Goal: Information Seeking & Learning: Compare options

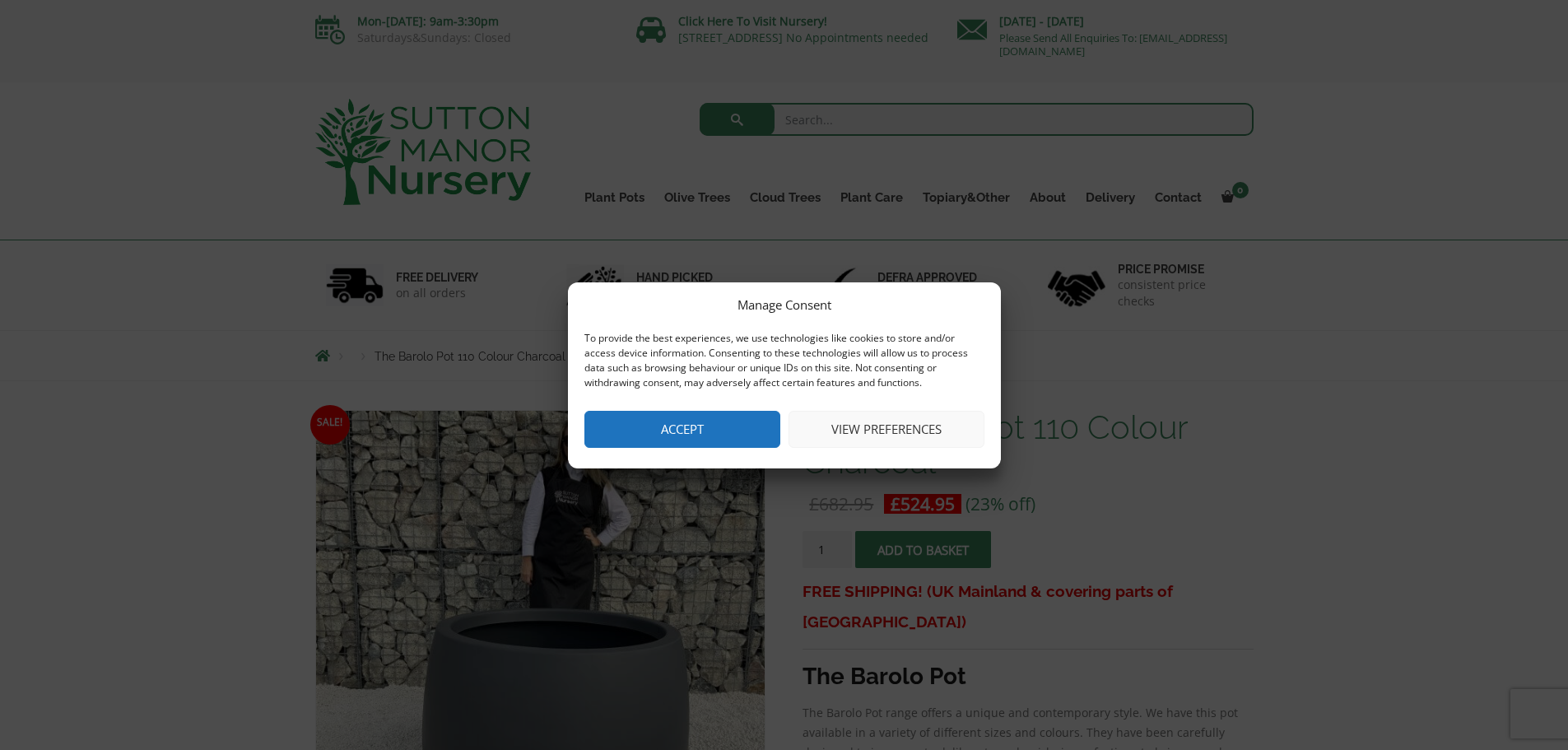
click at [721, 428] on button "Accept" at bounding box center [682, 428] width 196 height 37
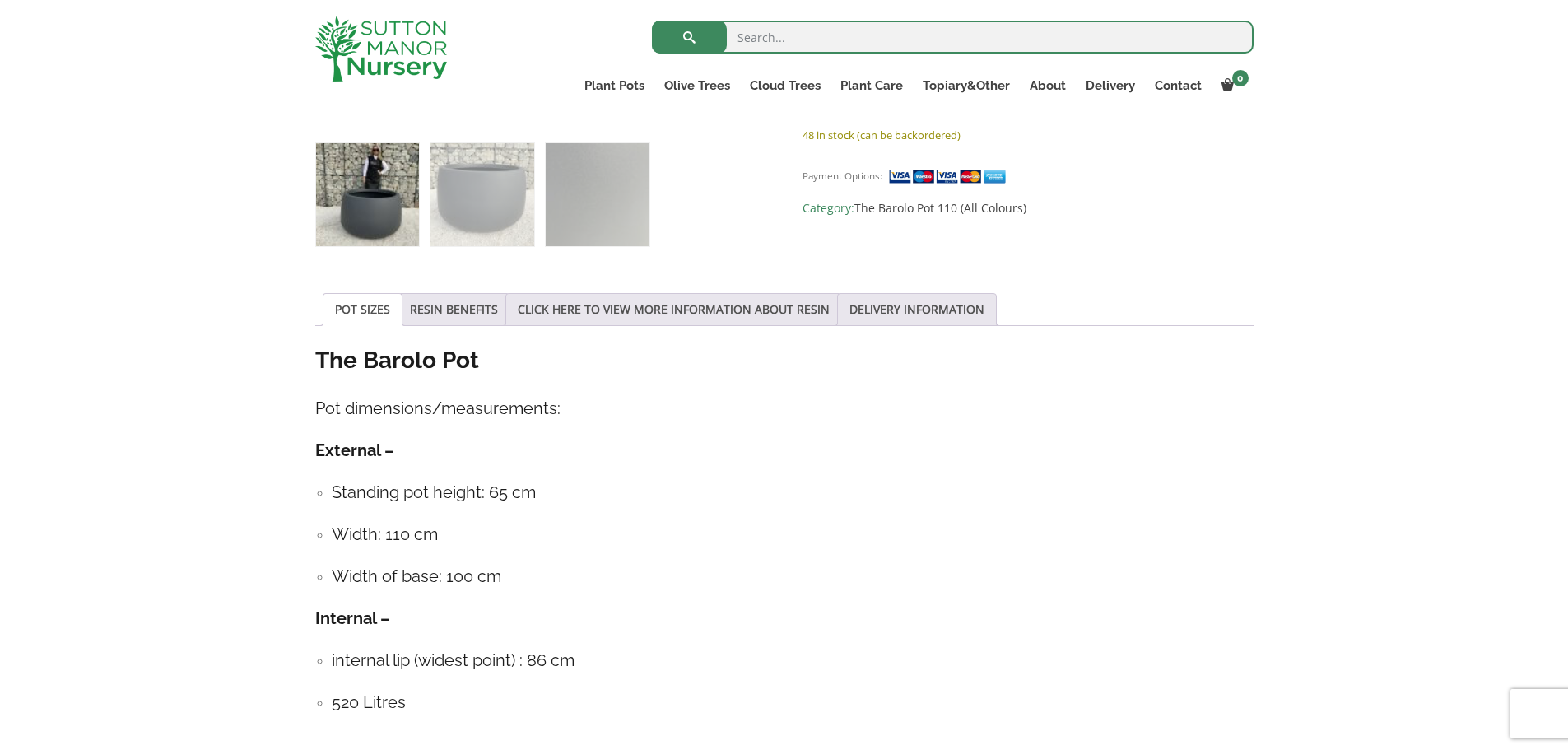
scroll to position [300, 0]
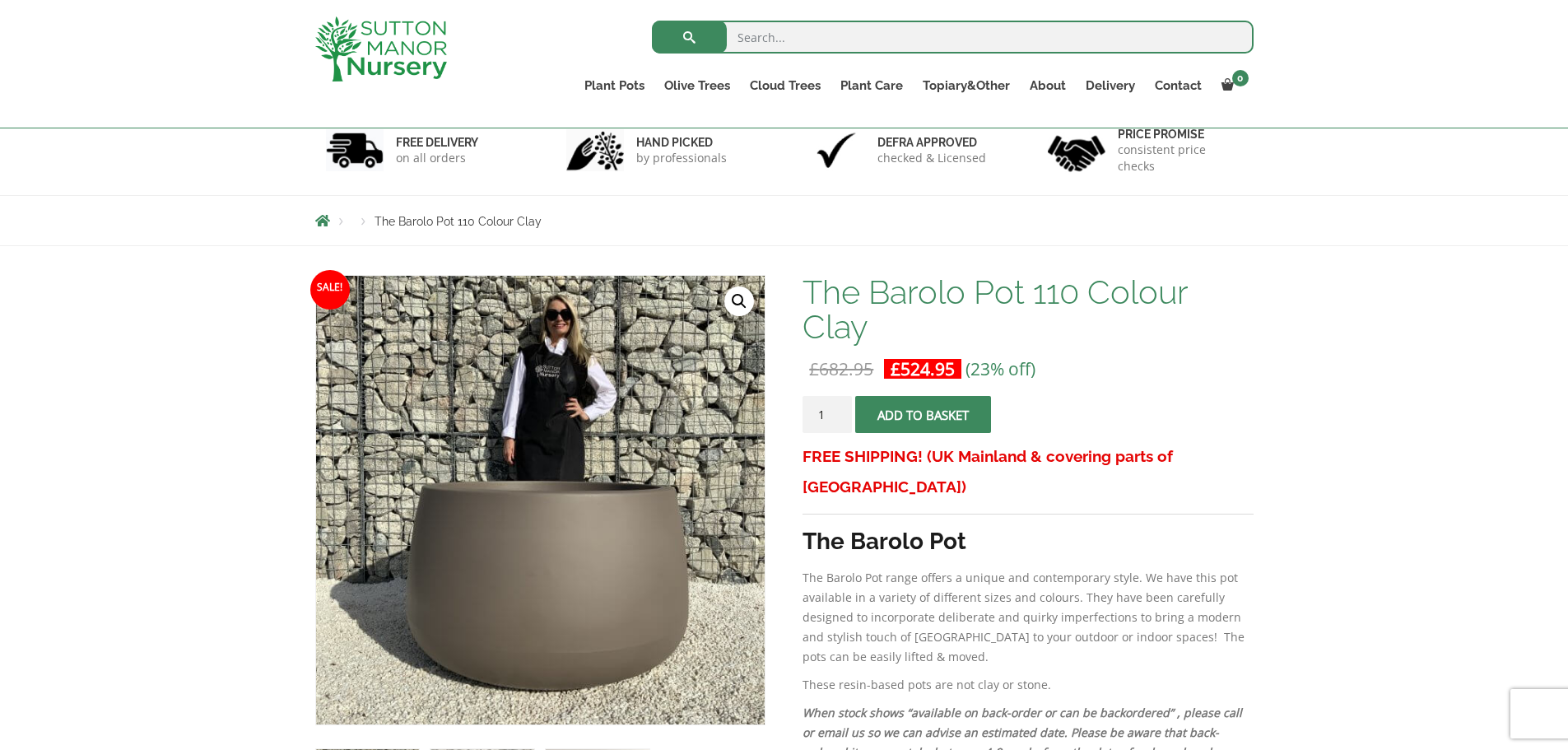
scroll to position [464, 0]
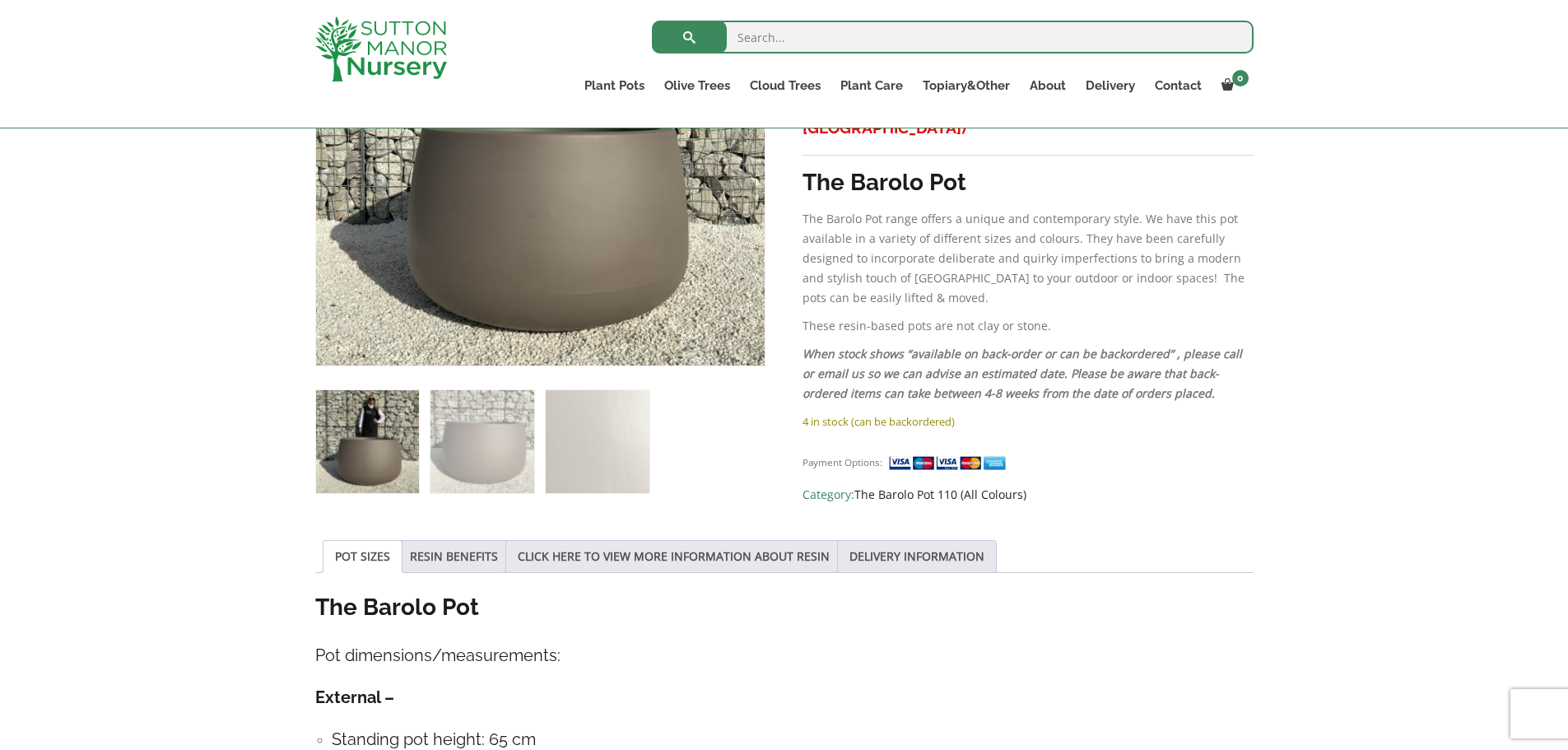
click at [989, 486] on link "The Barolo Pot 110 (All Colours)" at bounding box center [940, 494] width 172 height 15
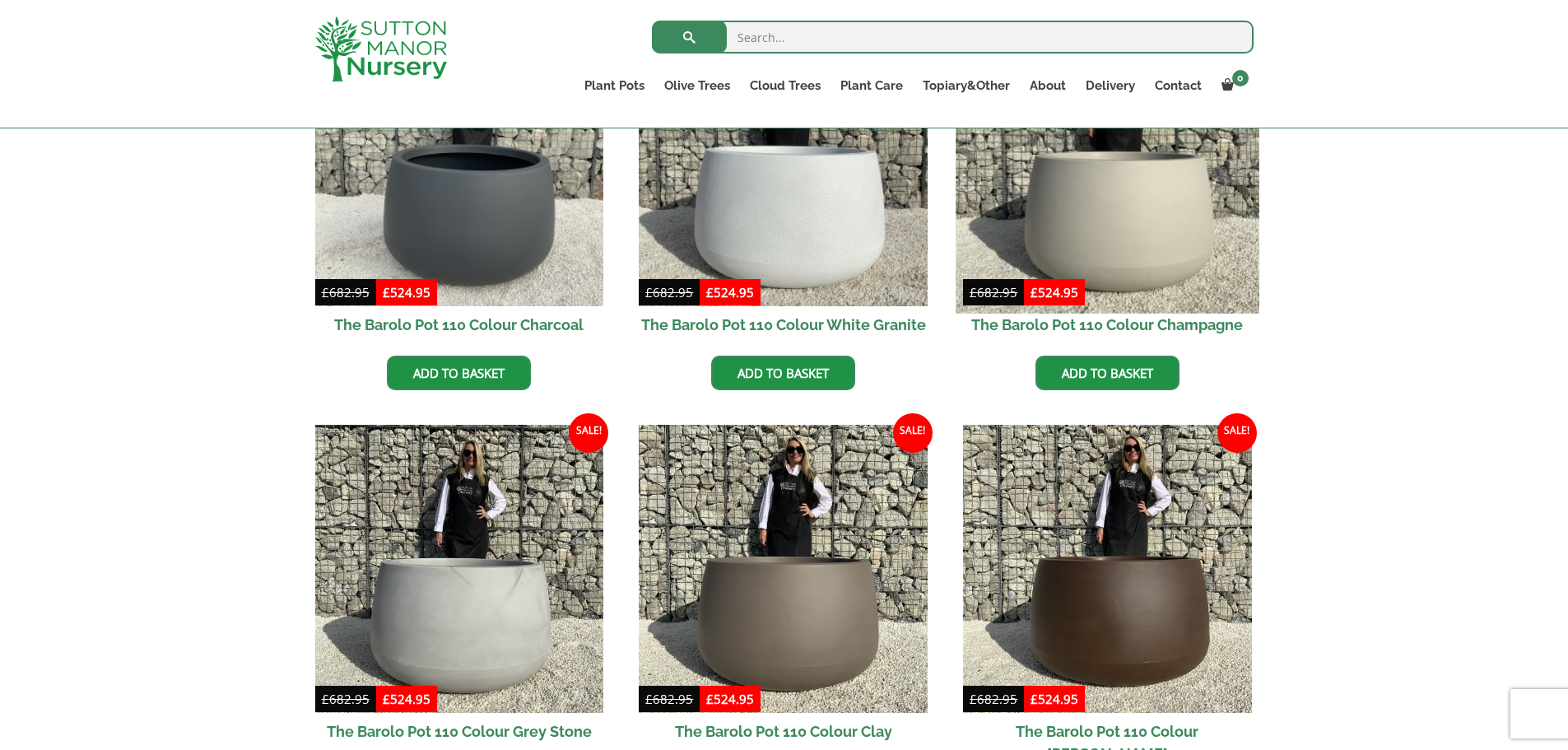
scroll to position [614, 0]
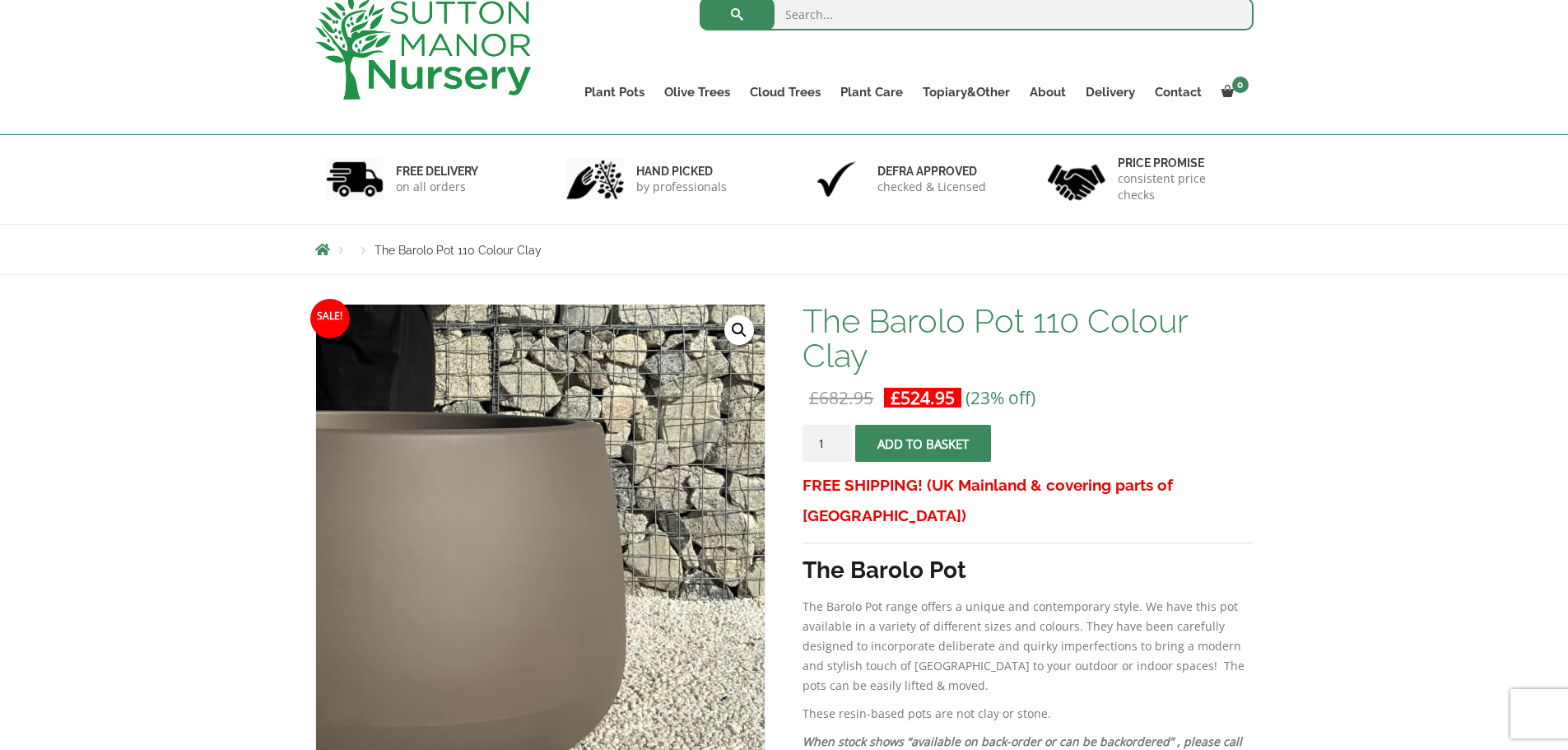
scroll to position [23, 0]
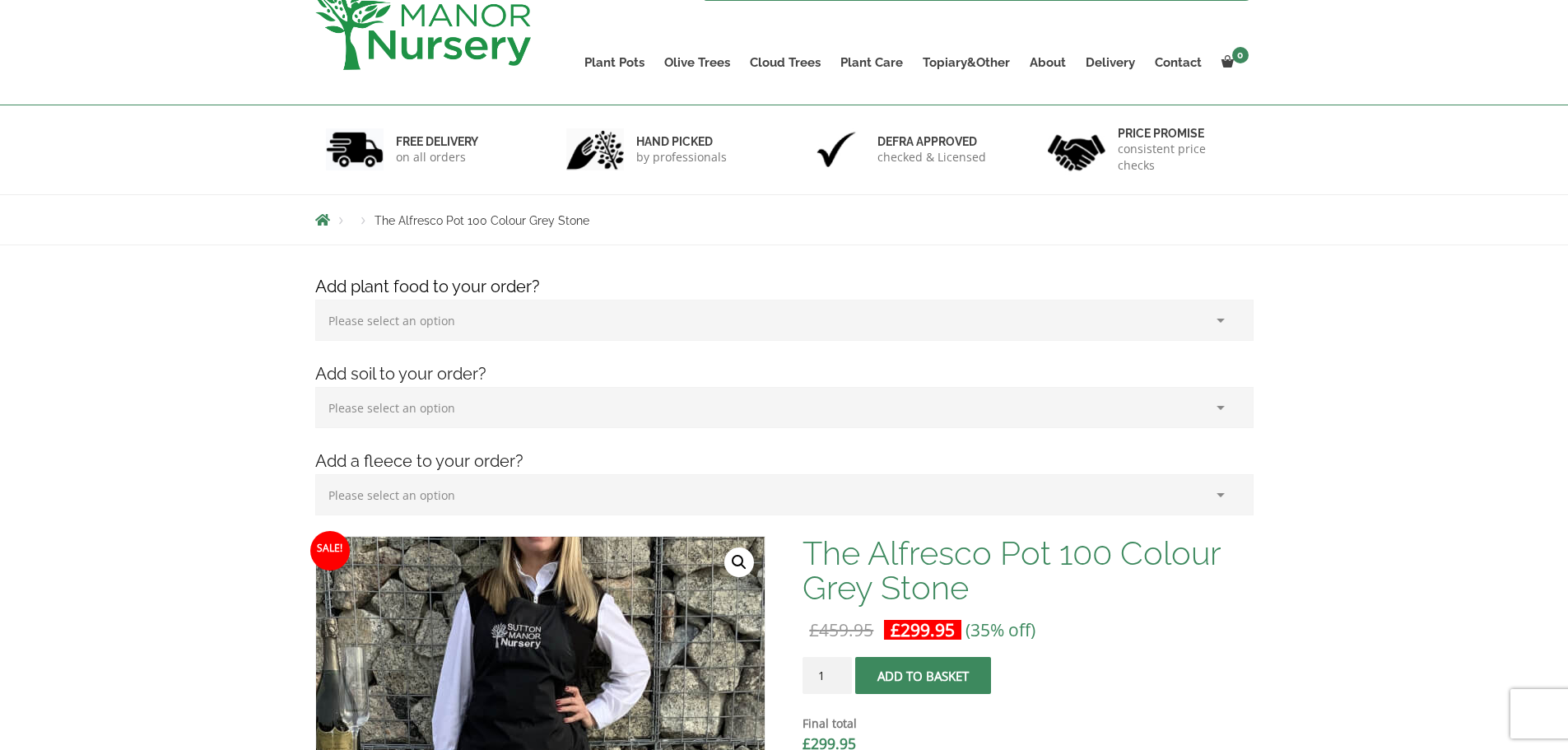
scroll to position [53, 0]
